Goal: Connect with others: Establish contact or relationships with other users

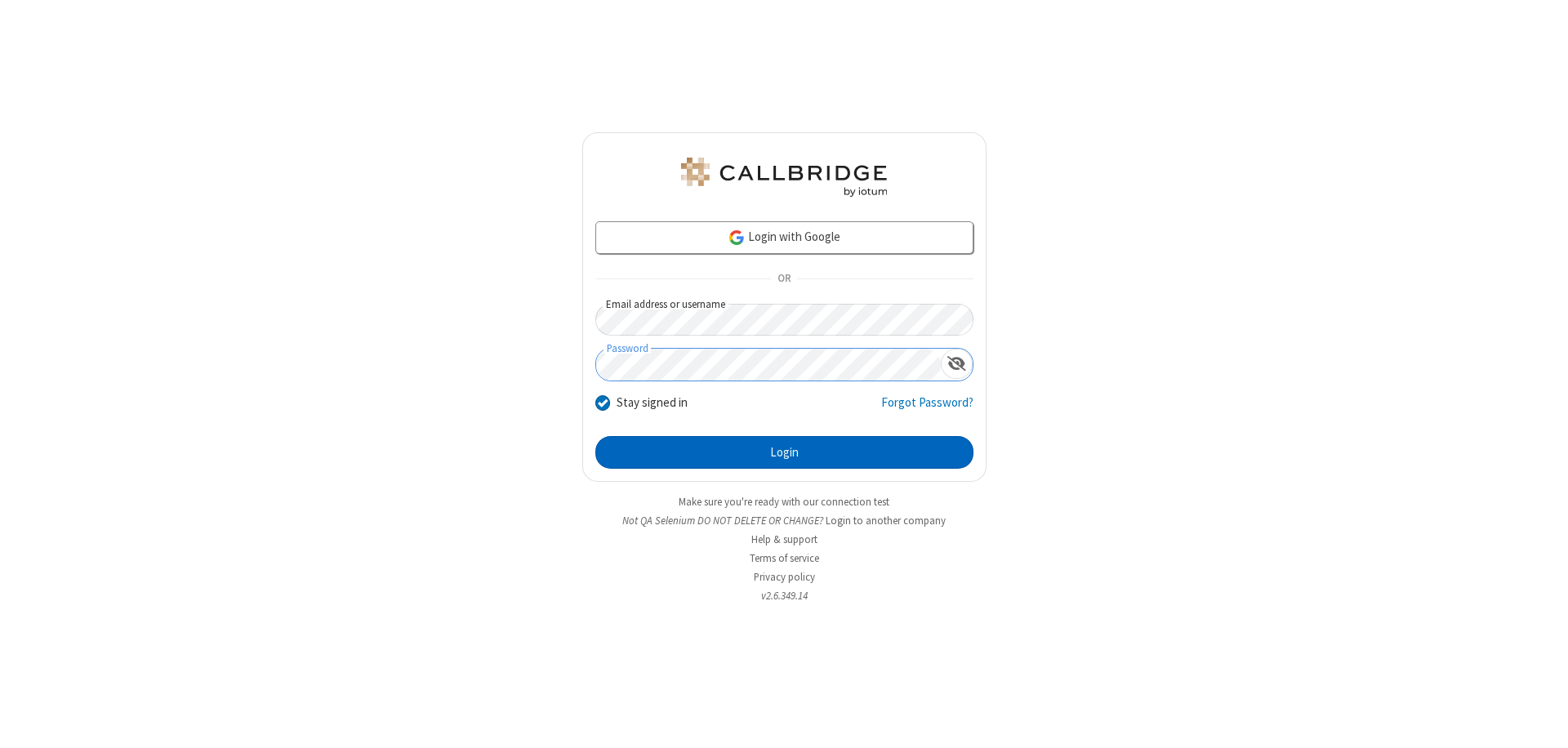
click at [784, 452] on button "Login" at bounding box center [784, 452] width 378 height 33
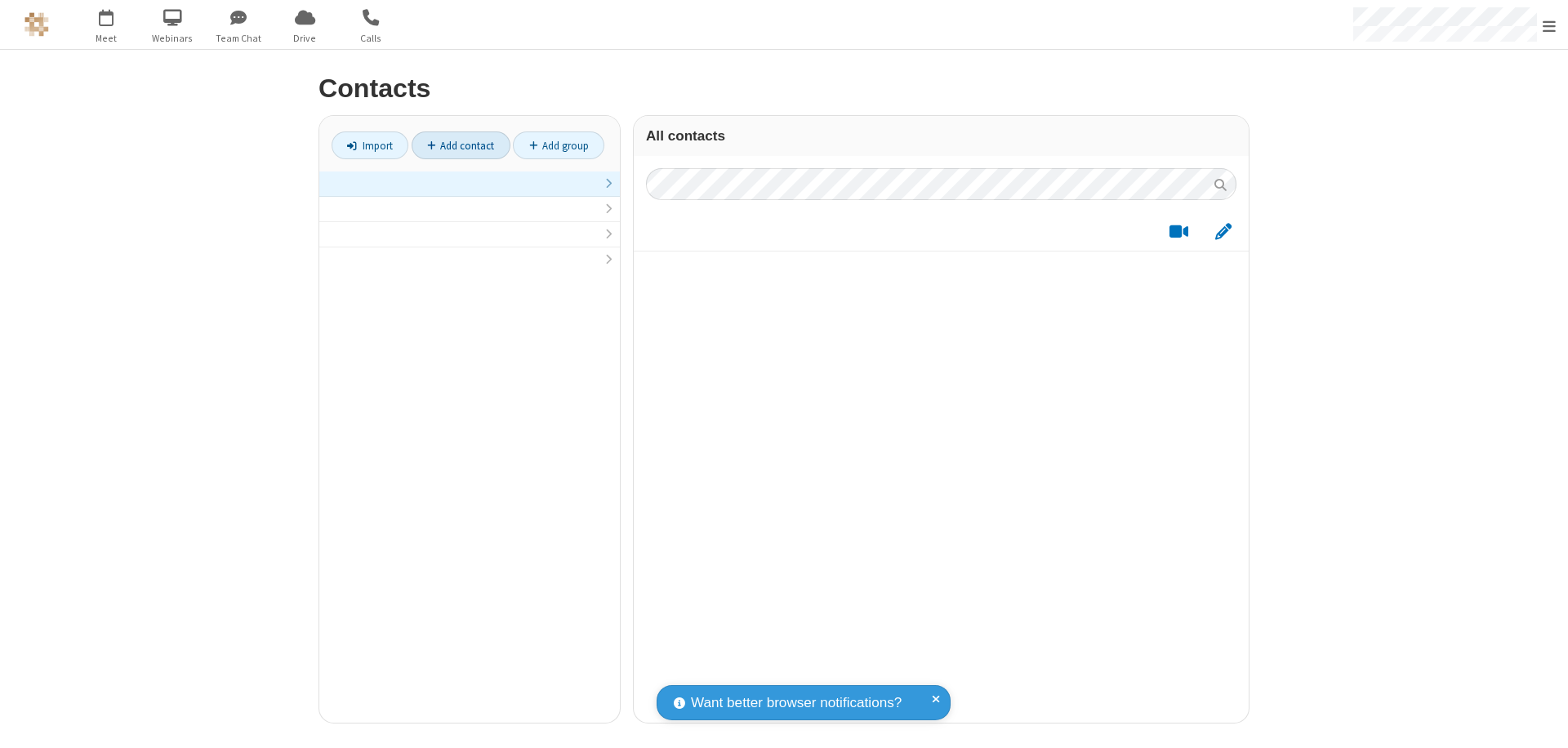
click at [470, 193] on link at bounding box center [470, 184] width 300 height 26
click at [461, 146] on link "Add contact" at bounding box center [461, 145] width 99 height 27
